Goal: Navigation & Orientation: Find specific page/section

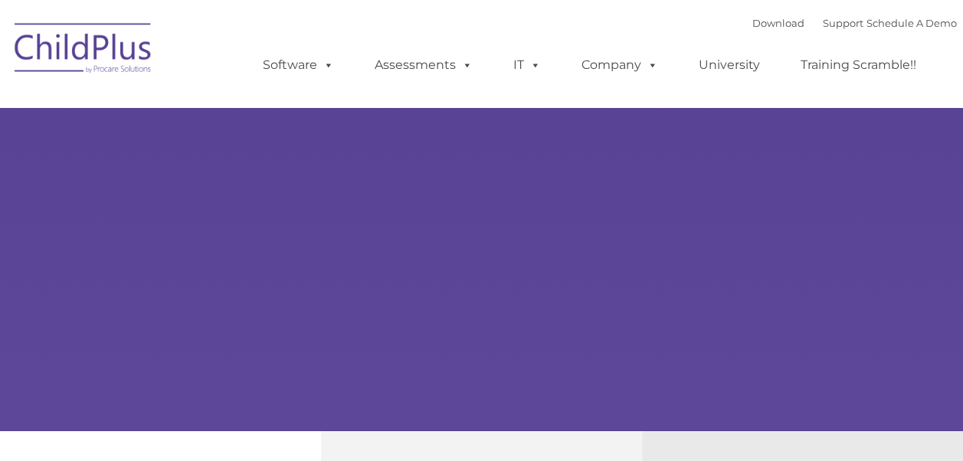
scroll to position [171, 0]
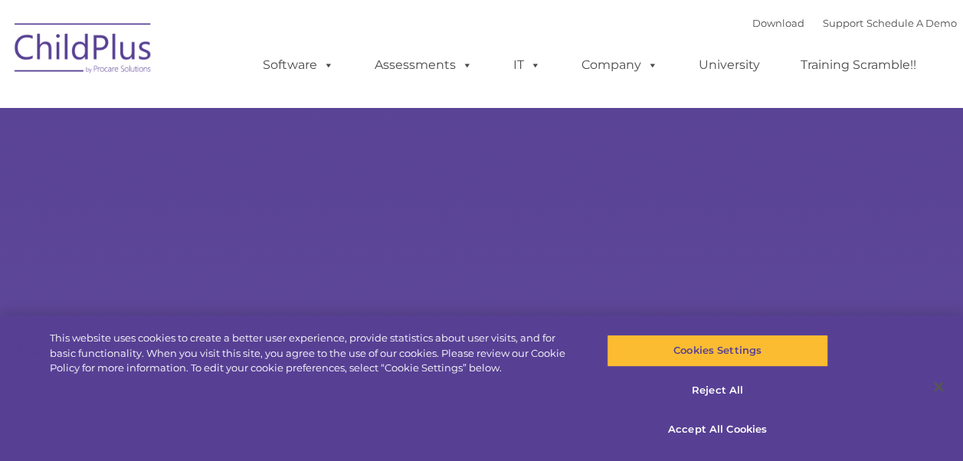
type input ""
select select "MEDIUM"
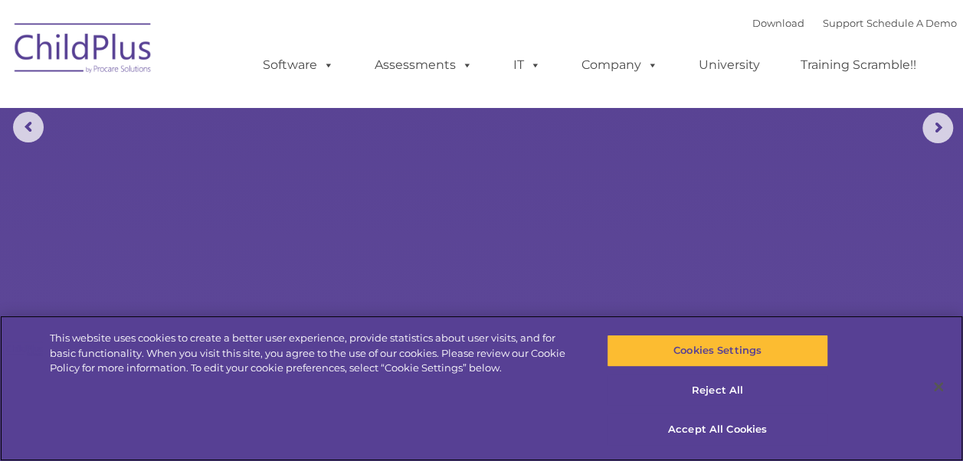
scroll to position [140, 0]
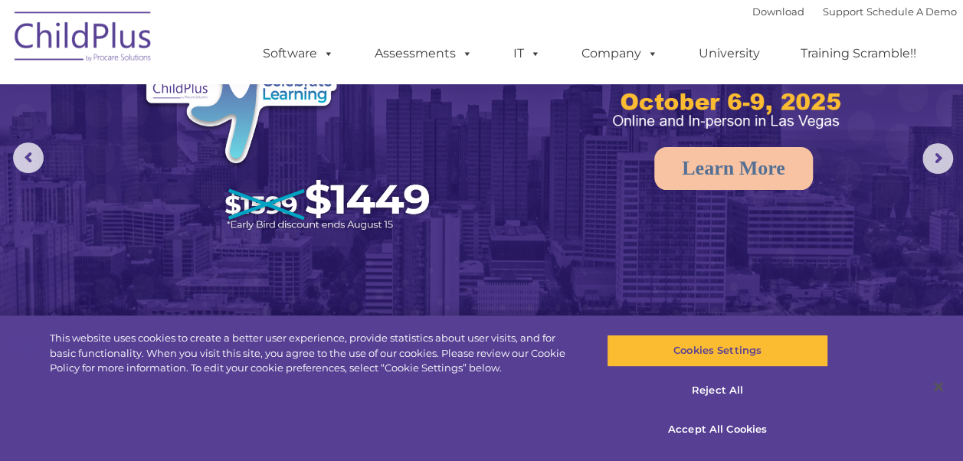
click at [844, 256] on img at bounding box center [481, 163] width 963 height 606
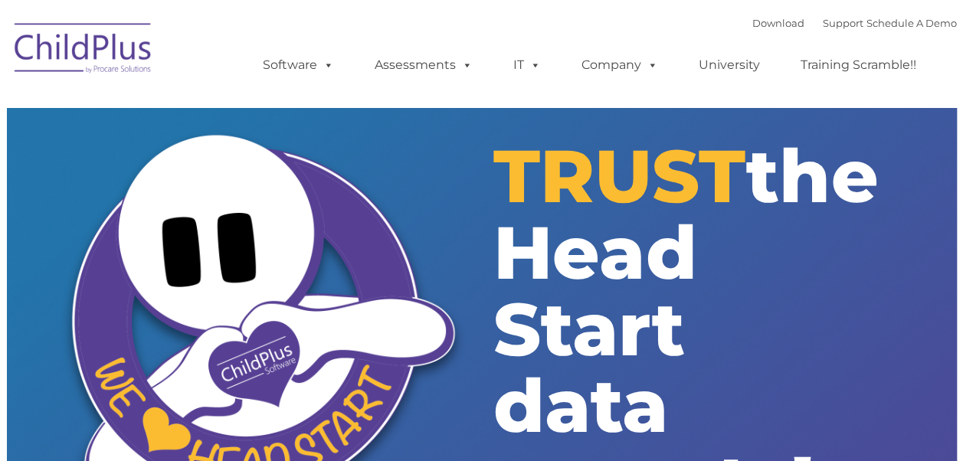
type input ""
